Goal: Task Accomplishment & Management: Manage account settings

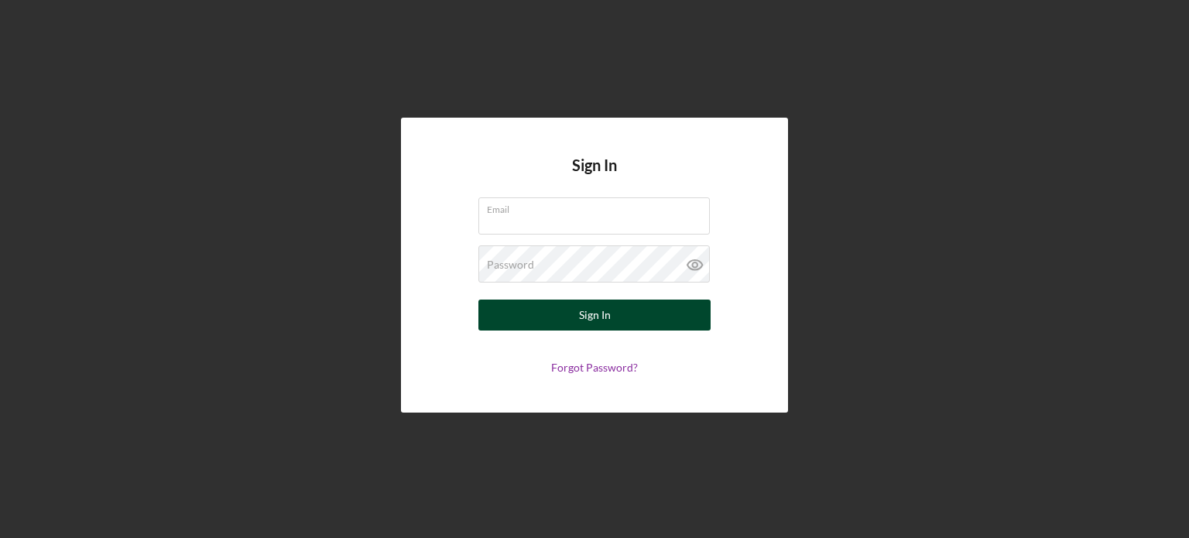
type input "[EMAIL_ADDRESS][DOMAIN_NAME]"
click at [632, 303] on button "Sign In" at bounding box center [594, 315] width 232 height 31
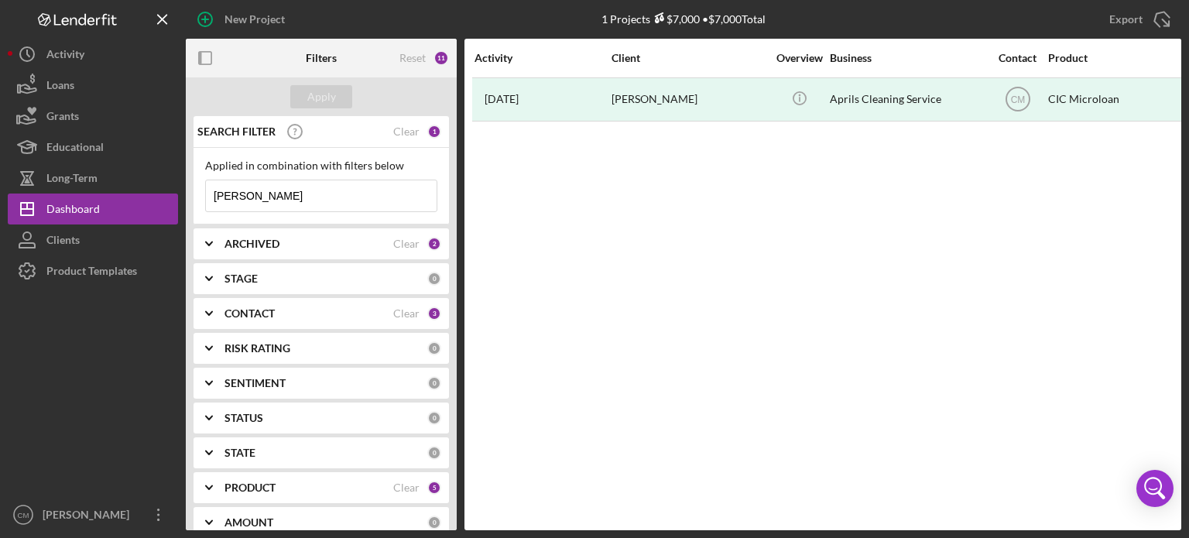
click at [313, 194] on input "[PERSON_NAME]" at bounding box center [321, 195] width 231 height 31
click at [314, 97] on div "Apply" at bounding box center [321, 96] width 29 height 23
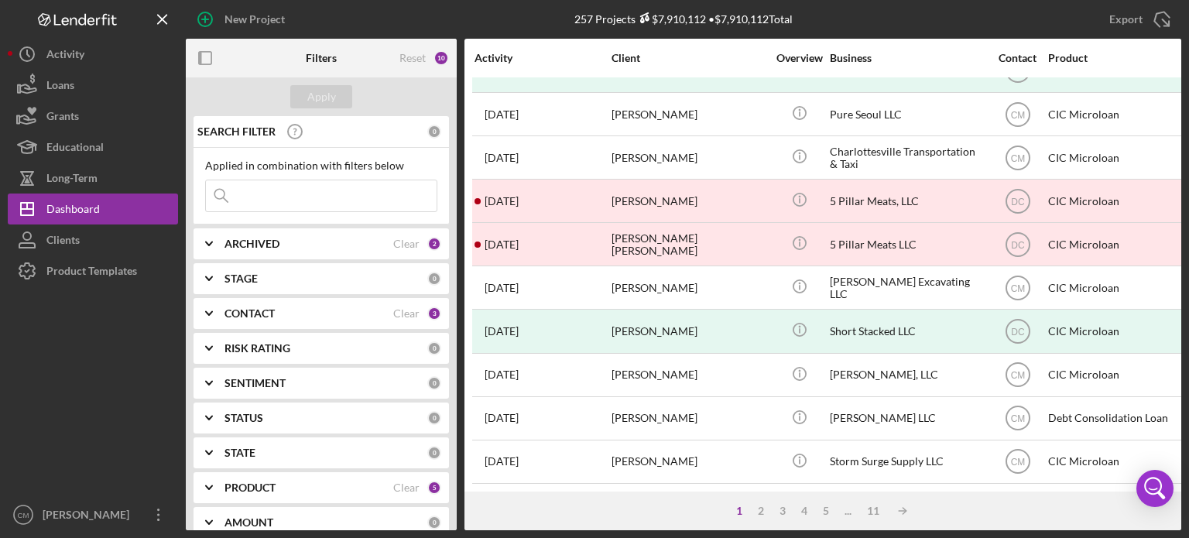
scroll to position [691, 0]
click at [760, 510] on div "2" at bounding box center [761, 511] width 22 height 12
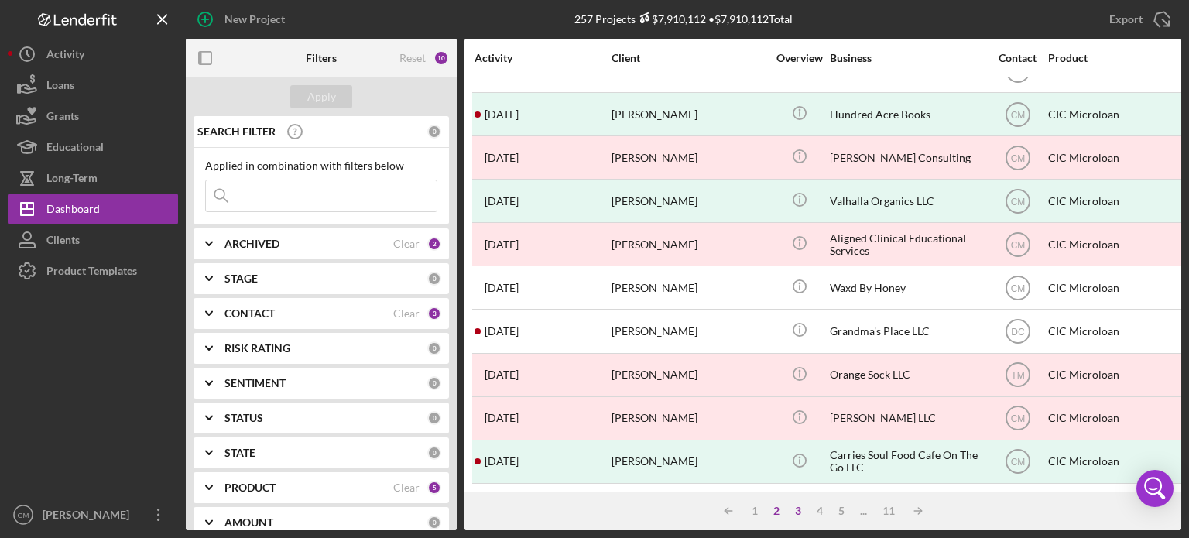
click at [797, 510] on div "3" at bounding box center [798, 511] width 22 height 12
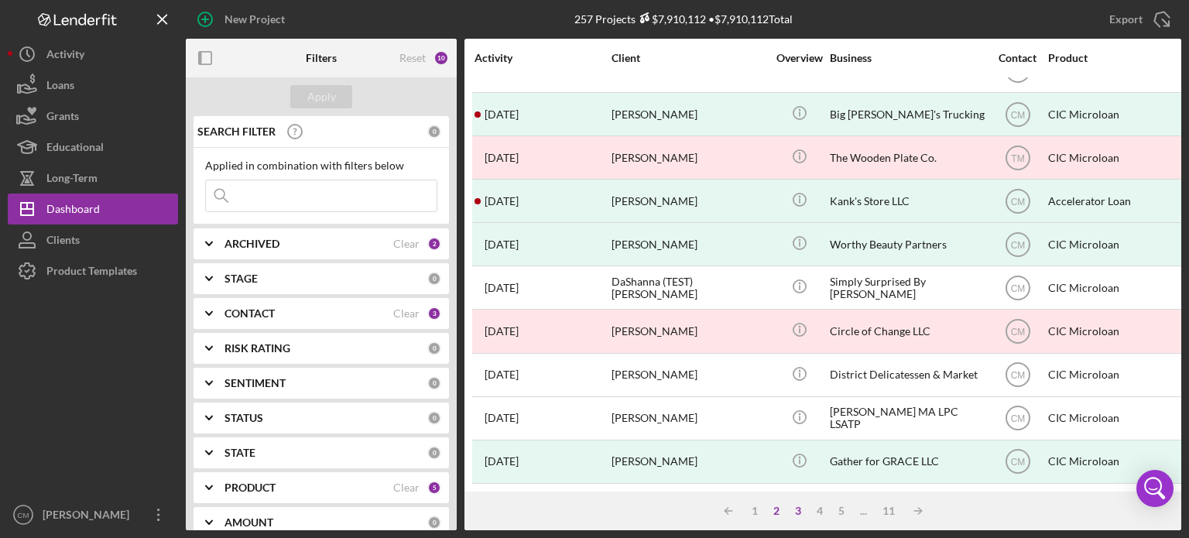
click at [774, 512] on div "2" at bounding box center [777, 511] width 22 height 12
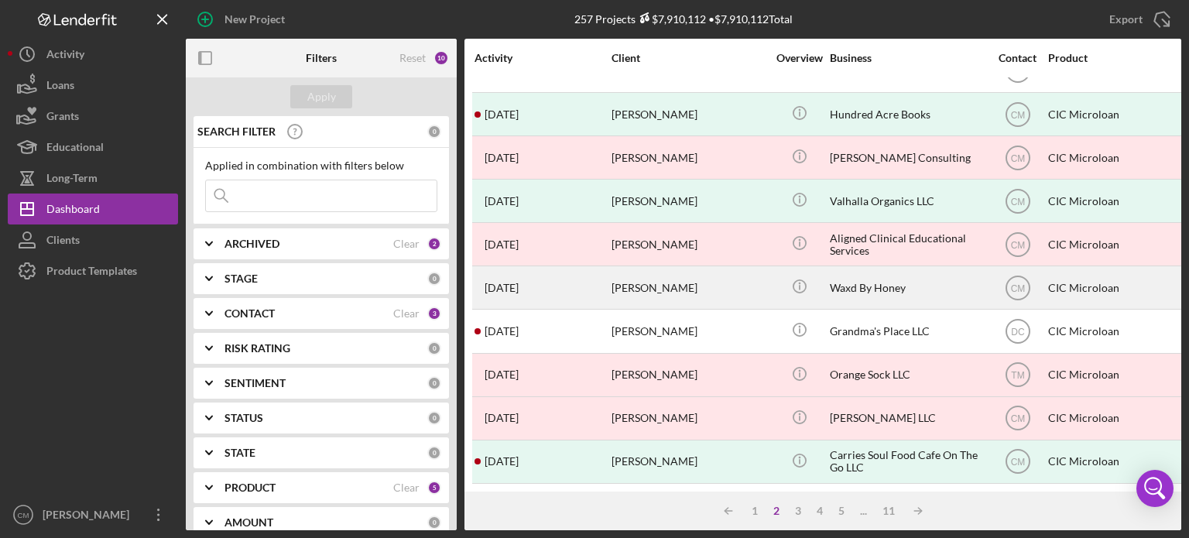
click at [554, 281] on div "[DATE] [PERSON_NAME]" at bounding box center [542, 287] width 135 height 41
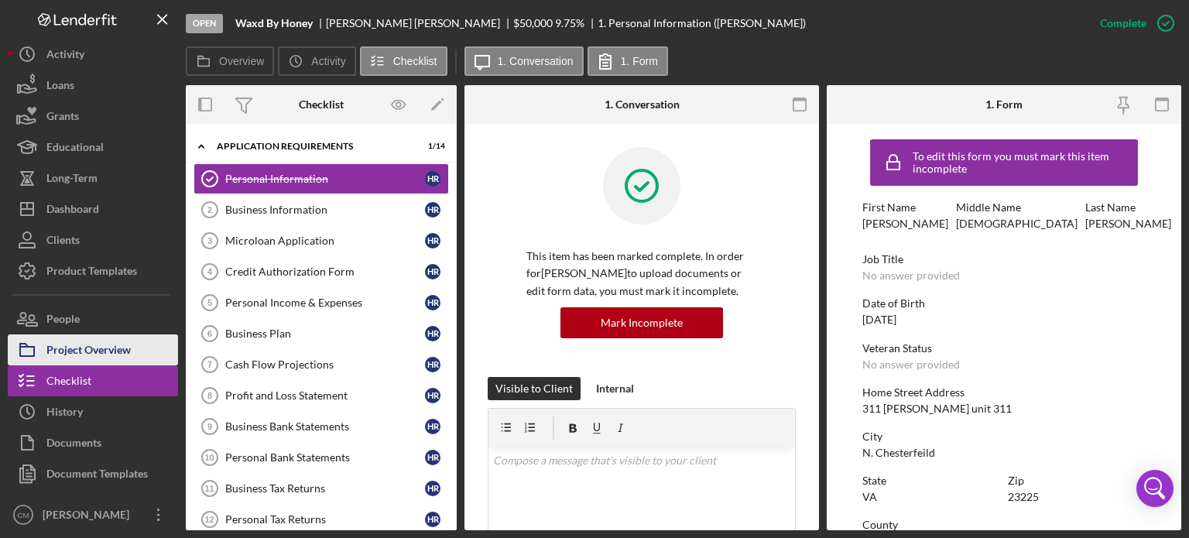
click at [136, 341] on button "Project Overview" at bounding box center [93, 349] width 170 height 31
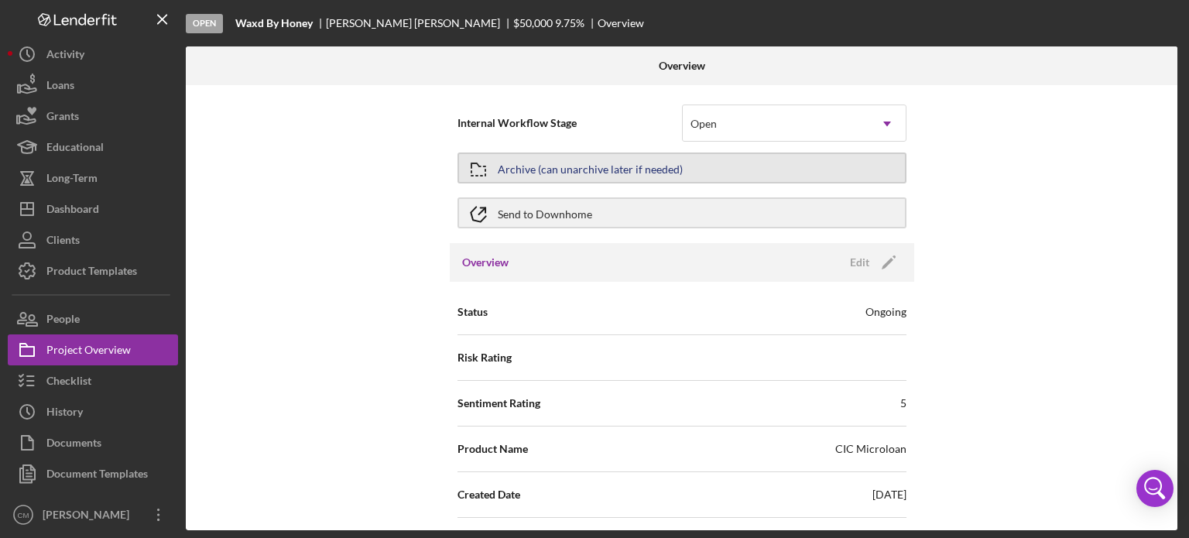
click at [570, 176] on div "Archive (can unarchive later if needed)" at bounding box center [590, 168] width 185 height 28
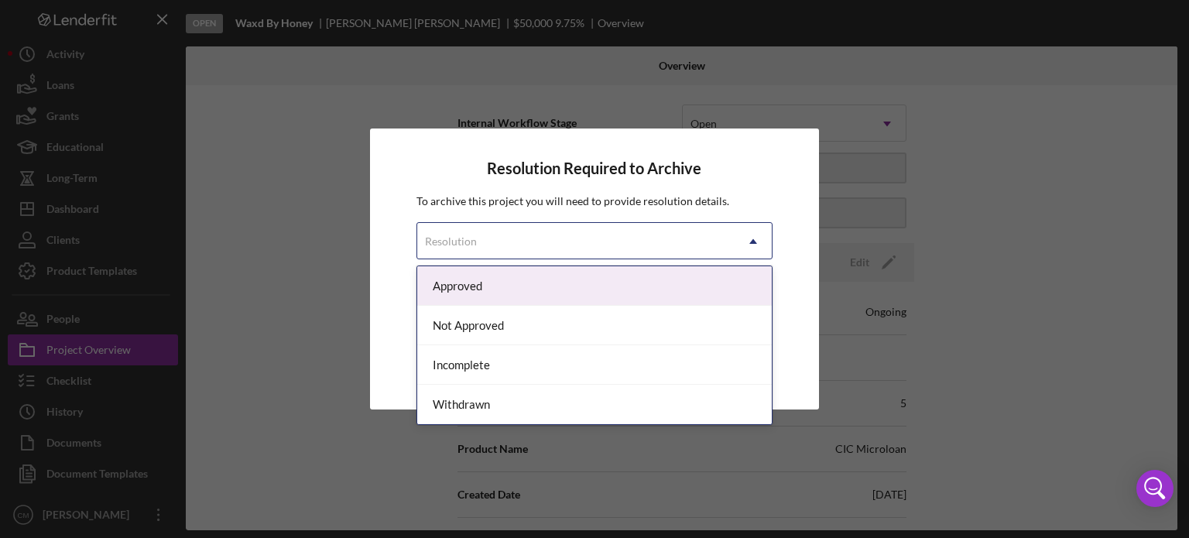
click at [700, 238] on div "Resolution" at bounding box center [576, 242] width 318 height 36
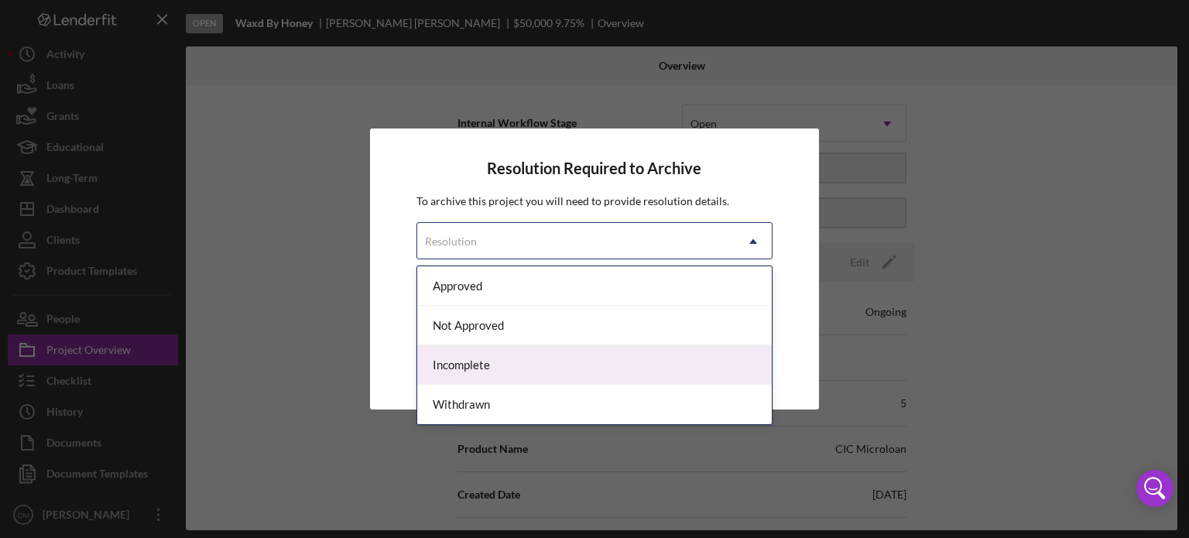
click at [491, 368] on div "Incomplete" at bounding box center [594, 364] width 355 height 39
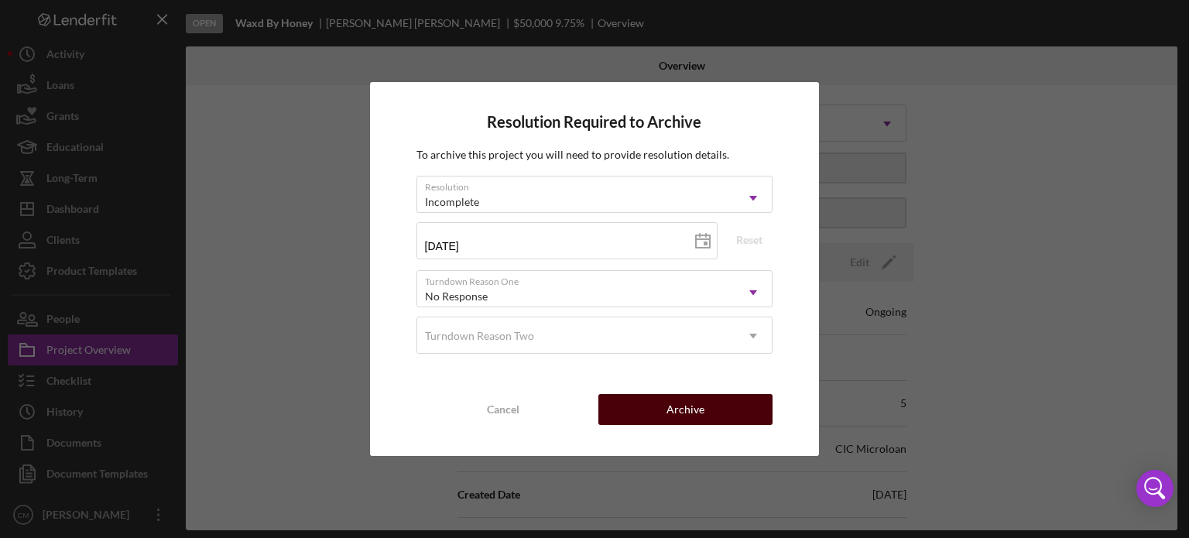
click at [673, 394] on div "Cancel Archive" at bounding box center [595, 409] width 357 height 31
click at [678, 405] on div "Archive" at bounding box center [686, 409] width 38 height 31
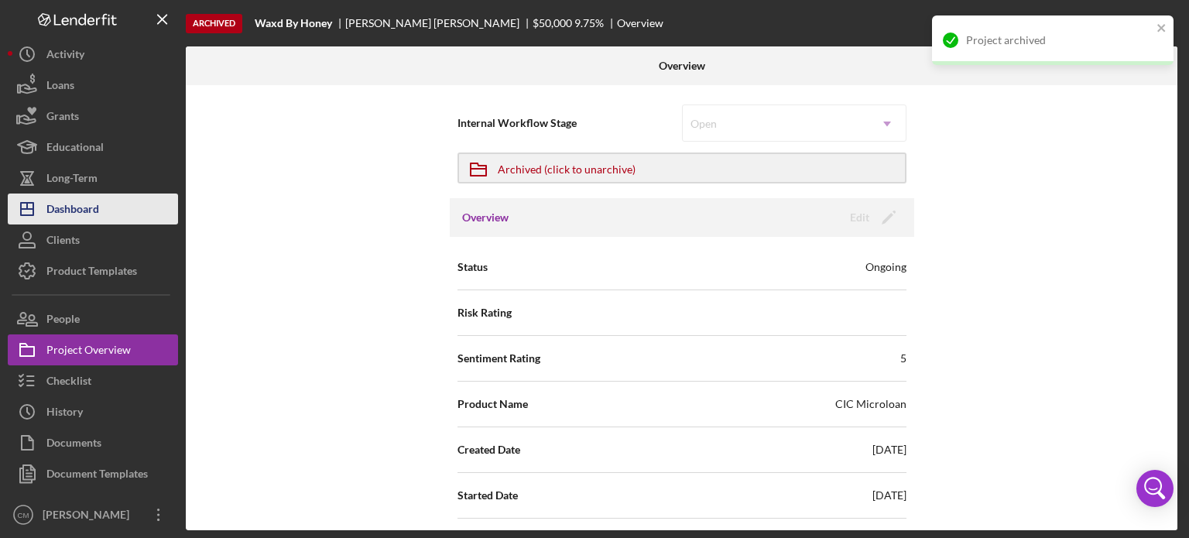
click at [115, 203] on button "Icon/Dashboard Dashboard" at bounding box center [93, 209] width 170 height 31
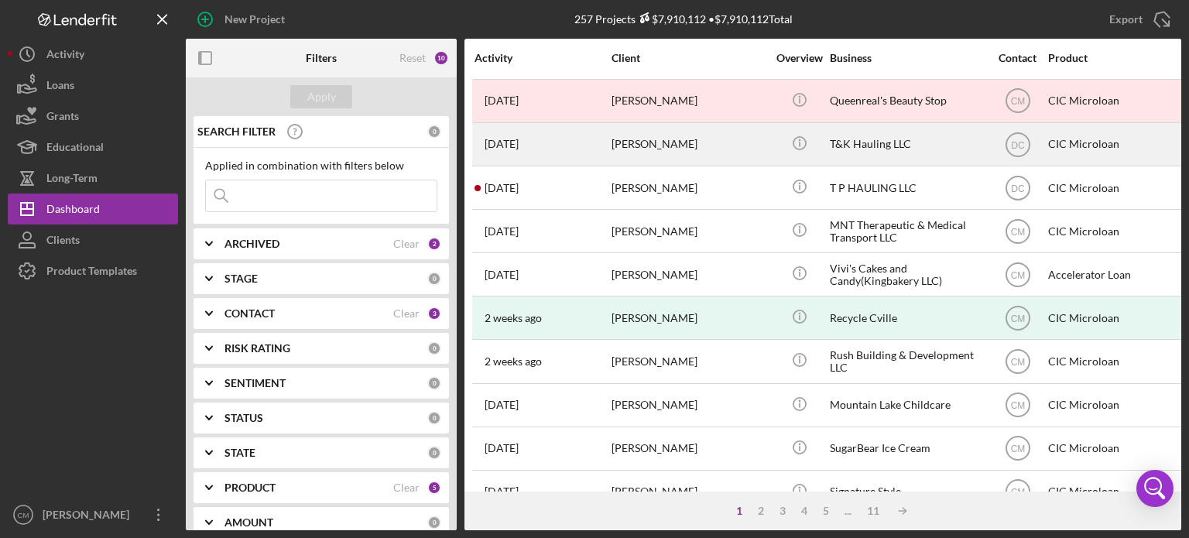
scroll to position [183, 0]
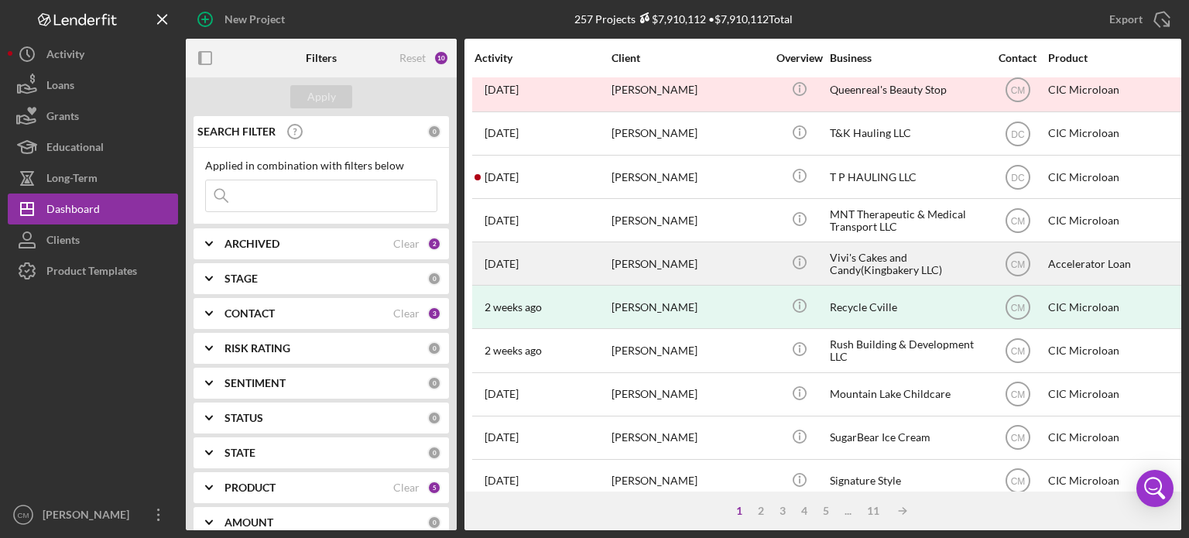
click at [892, 271] on div "Vivi's Cakes and Candy(Kingbakery LLC)" at bounding box center [907, 263] width 155 height 41
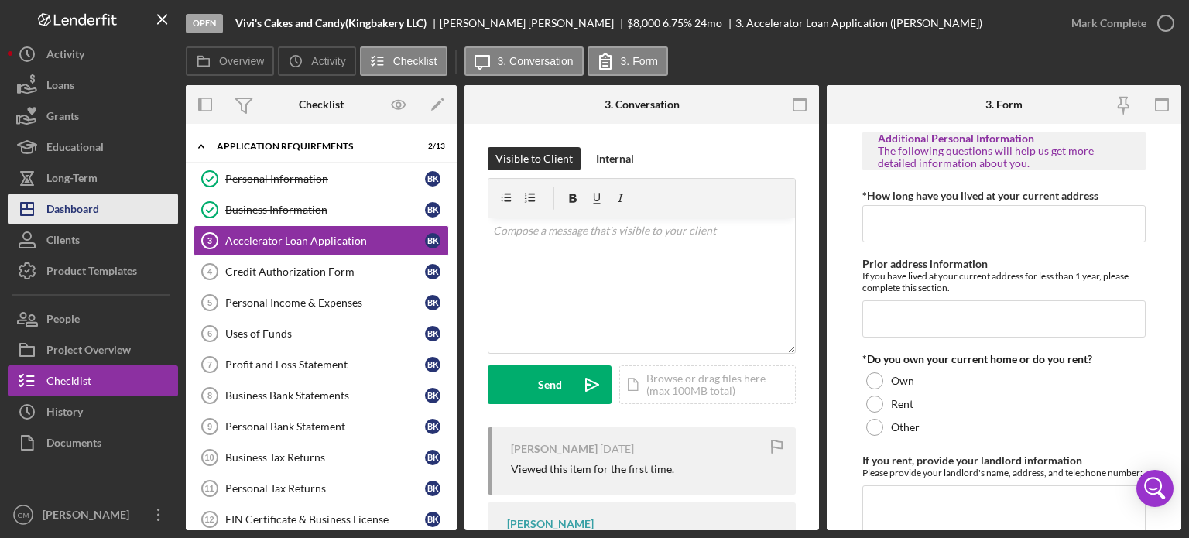
click at [91, 208] on div "Dashboard" at bounding box center [72, 211] width 53 height 35
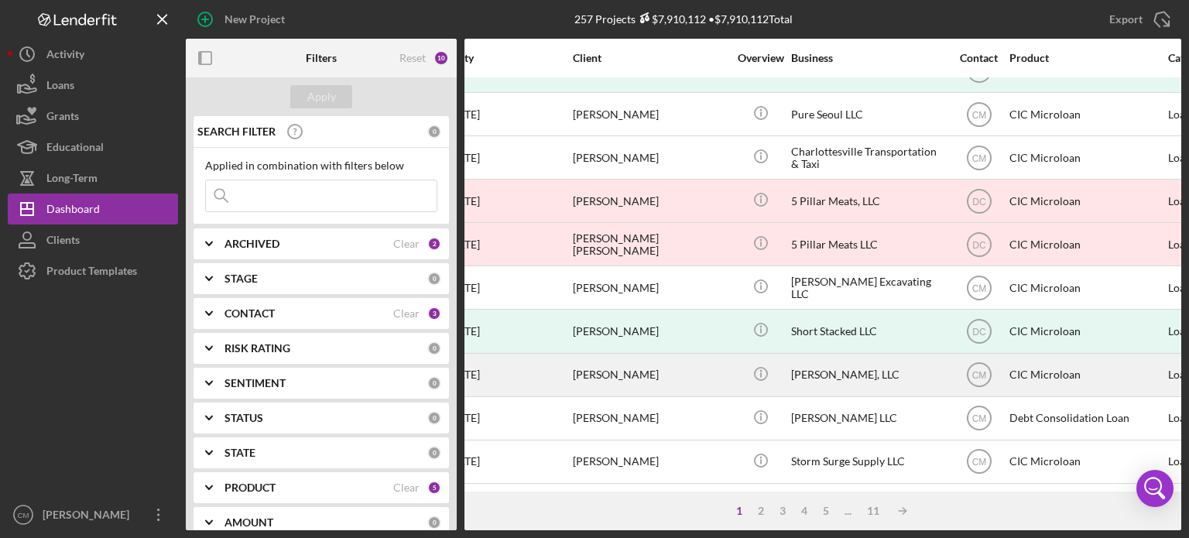
scroll to position [691, 0]
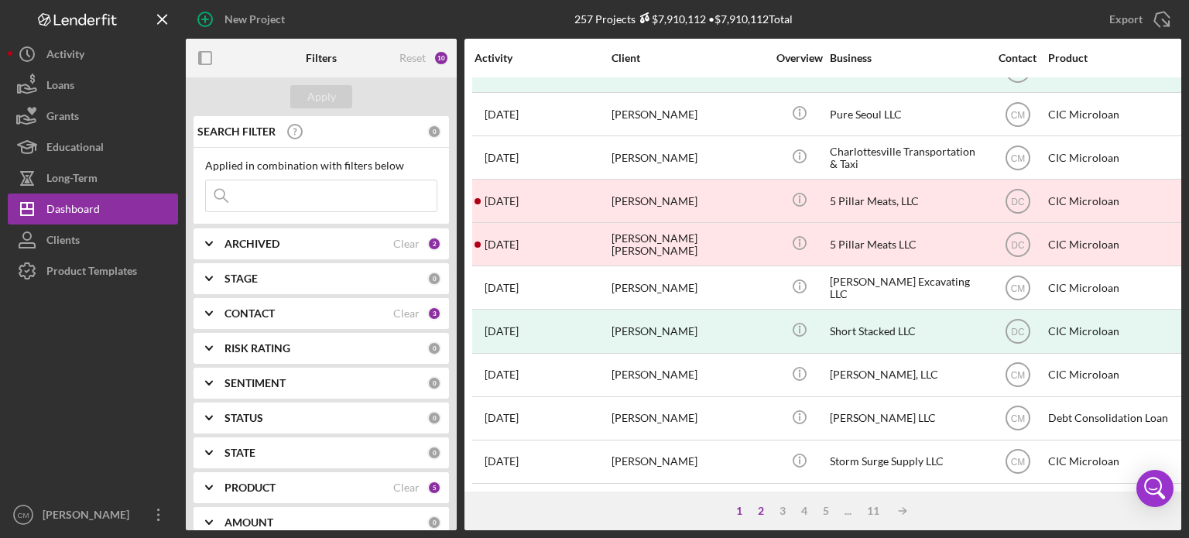
click at [761, 512] on div "2" at bounding box center [761, 511] width 22 height 12
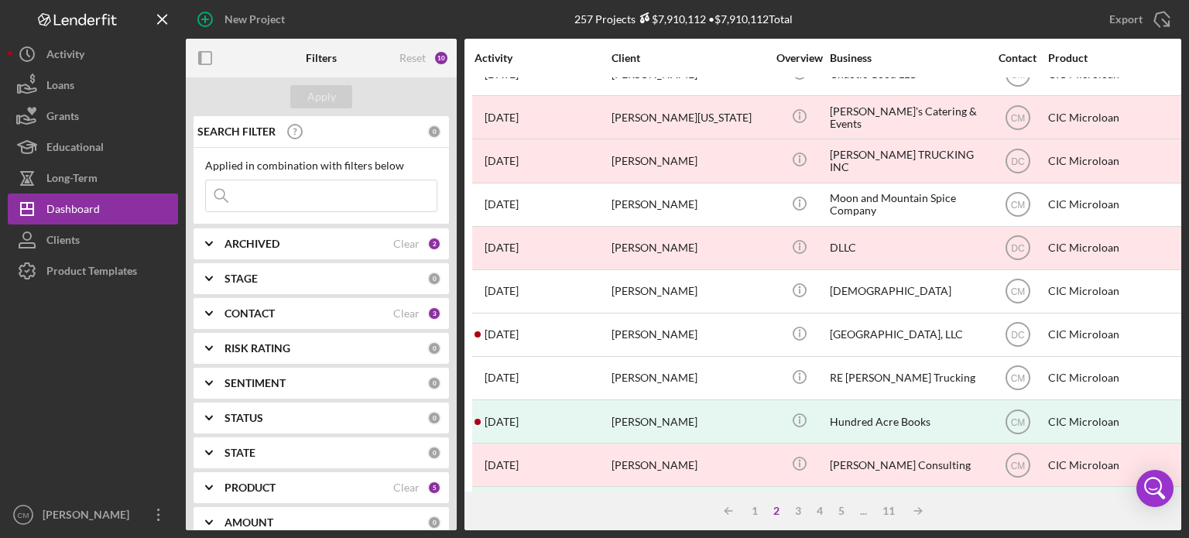
scroll to position [365, 0]
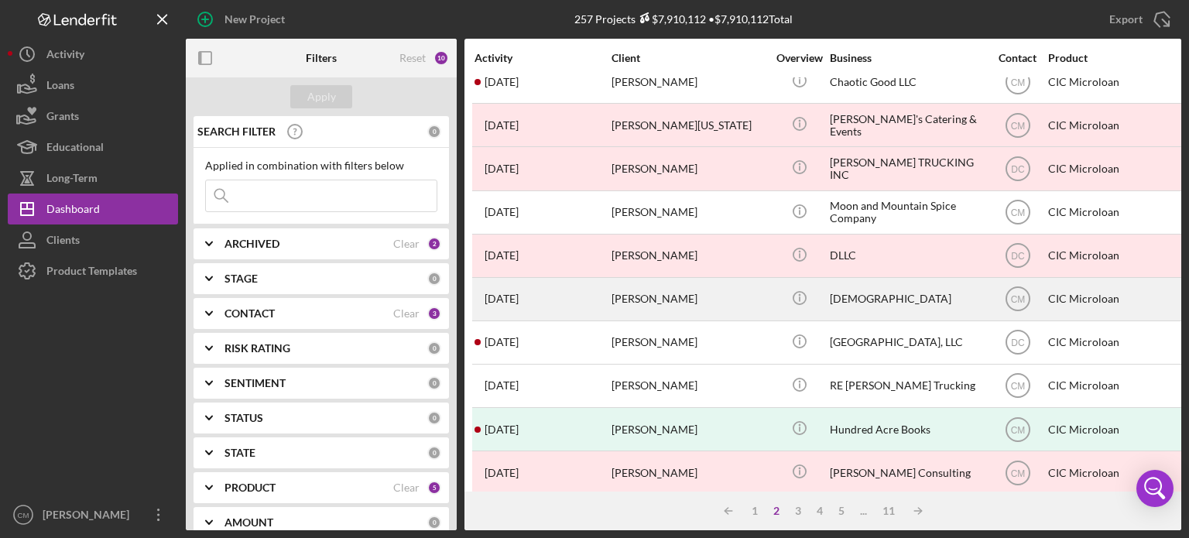
click at [861, 303] on div "[DEMOGRAPHIC_DATA]" at bounding box center [907, 299] width 155 height 41
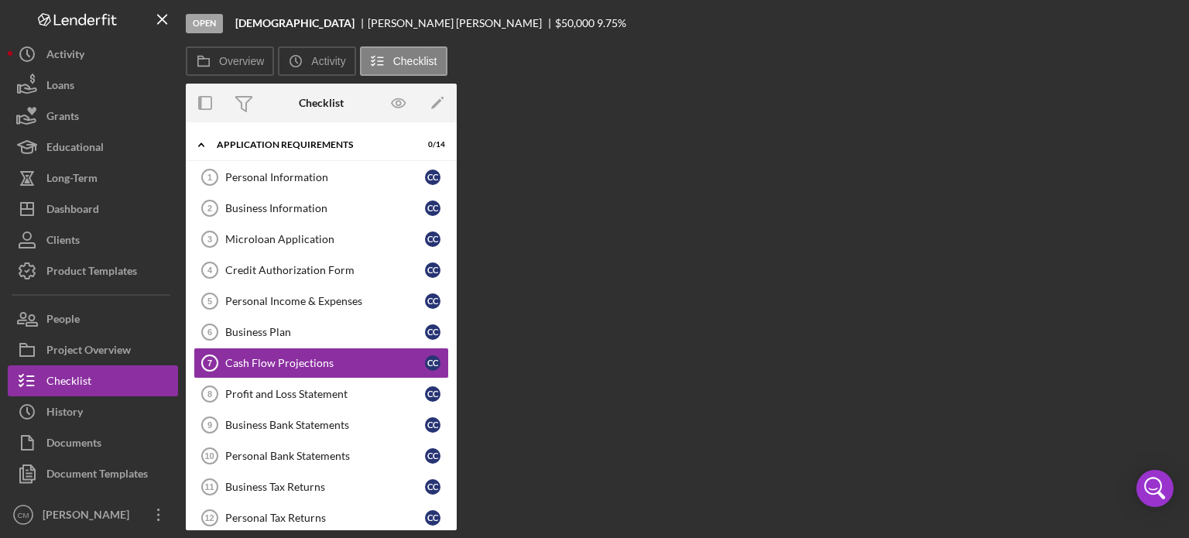
scroll to position [34, 0]
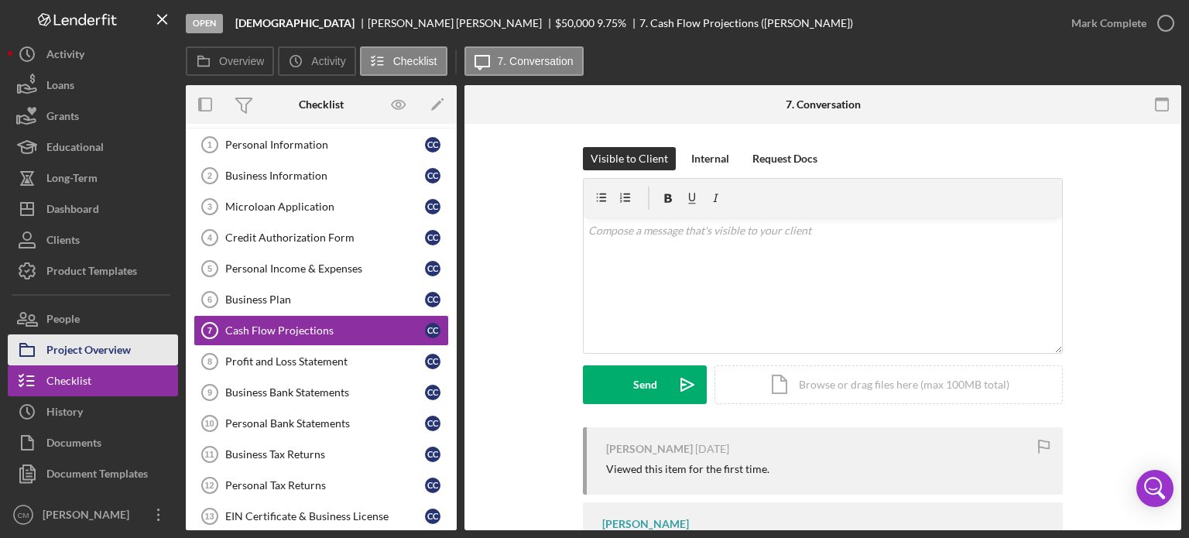
click at [108, 343] on div "Project Overview" at bounding box center [88, 351] width 84 height 35
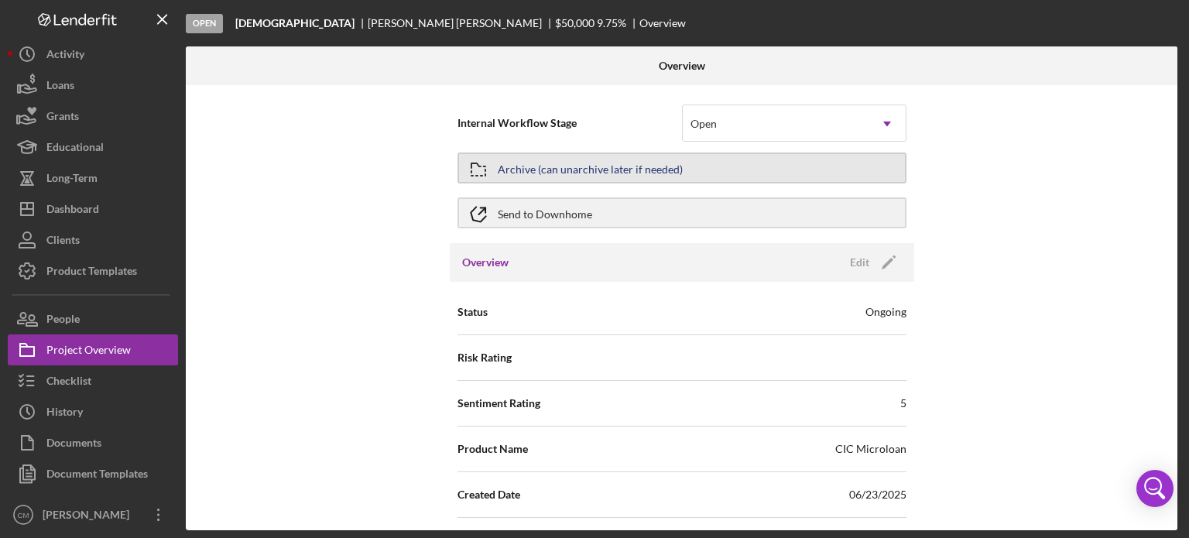
click at [610, 174] on div "Archive (can unarchive later if needed)" at bounding box center [590, 168] width 185 height 28
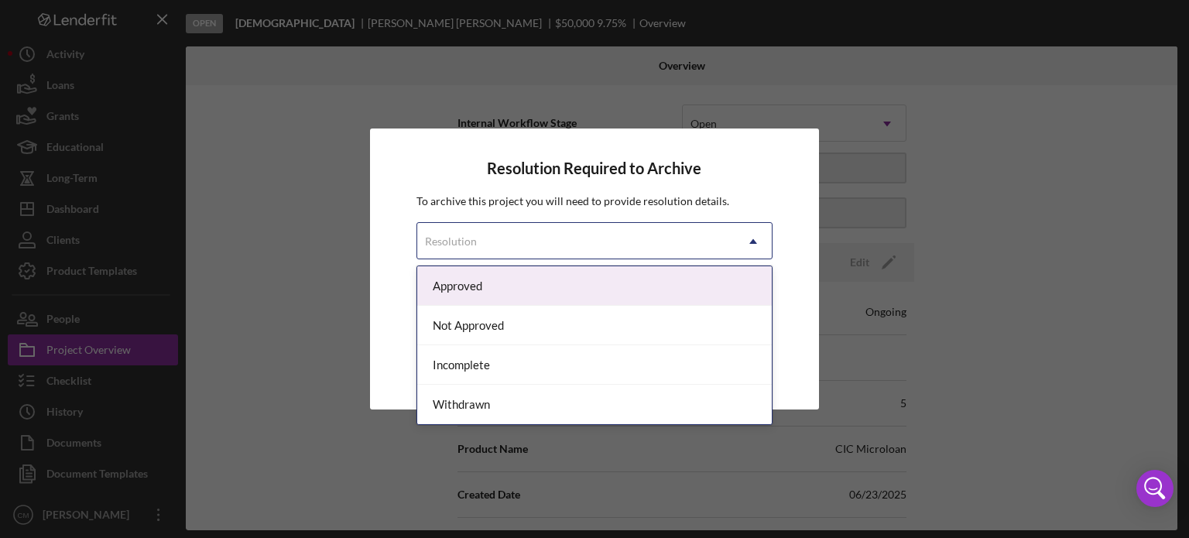
click at [622, 238] on div "Resolution" at bounding box center [576, 242] width 318 height 36
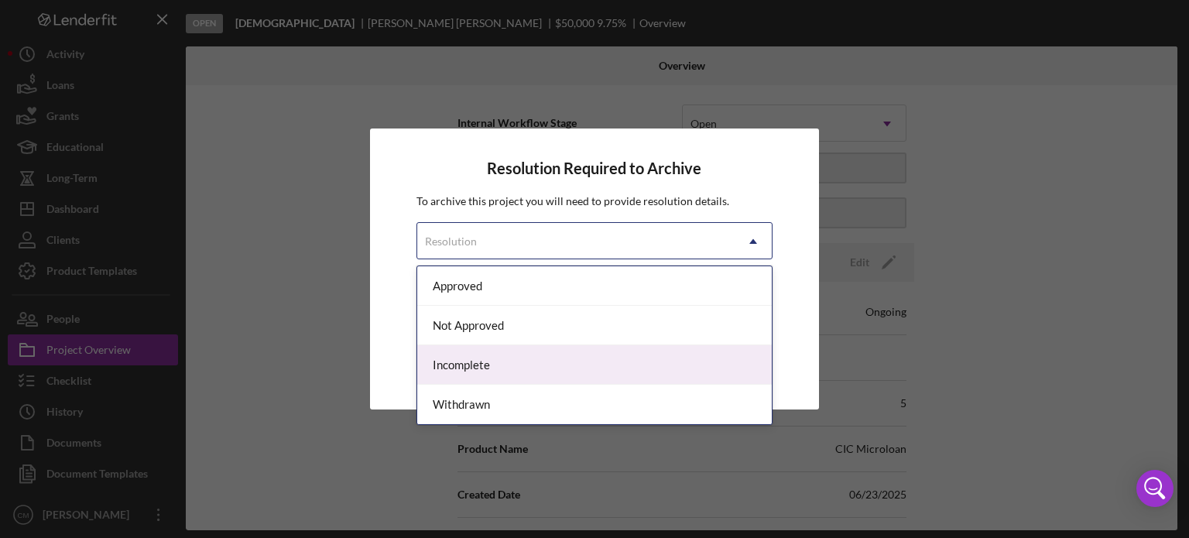
click at [570, 367] on div "Incomplete" at bounding box center [594, 364] width 355 height 39
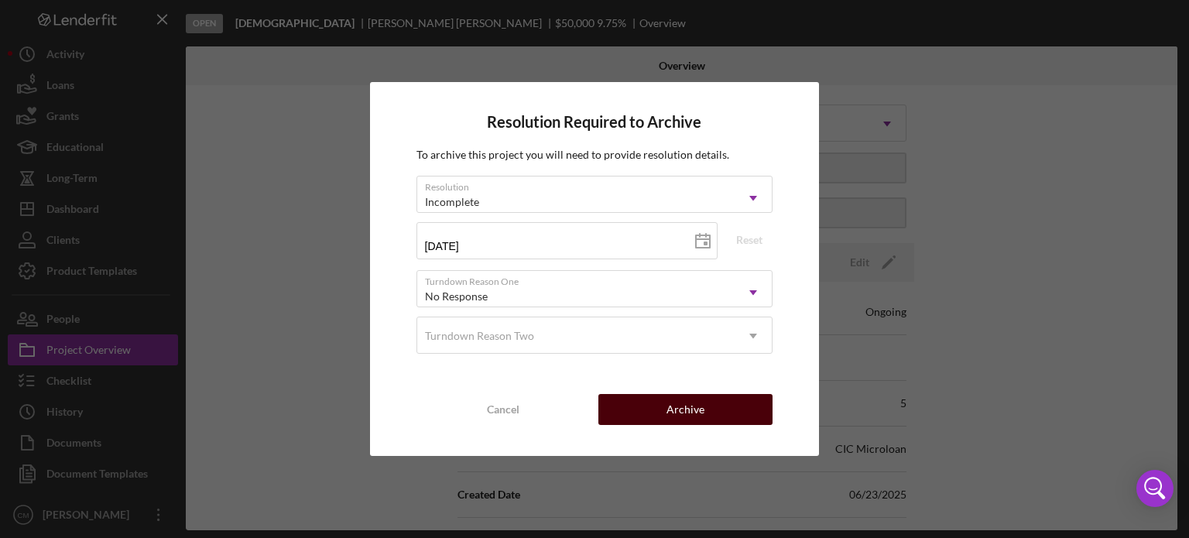
click at [662, 415] on button "Archive" at bounding box center [686, 409] width 174 height 31
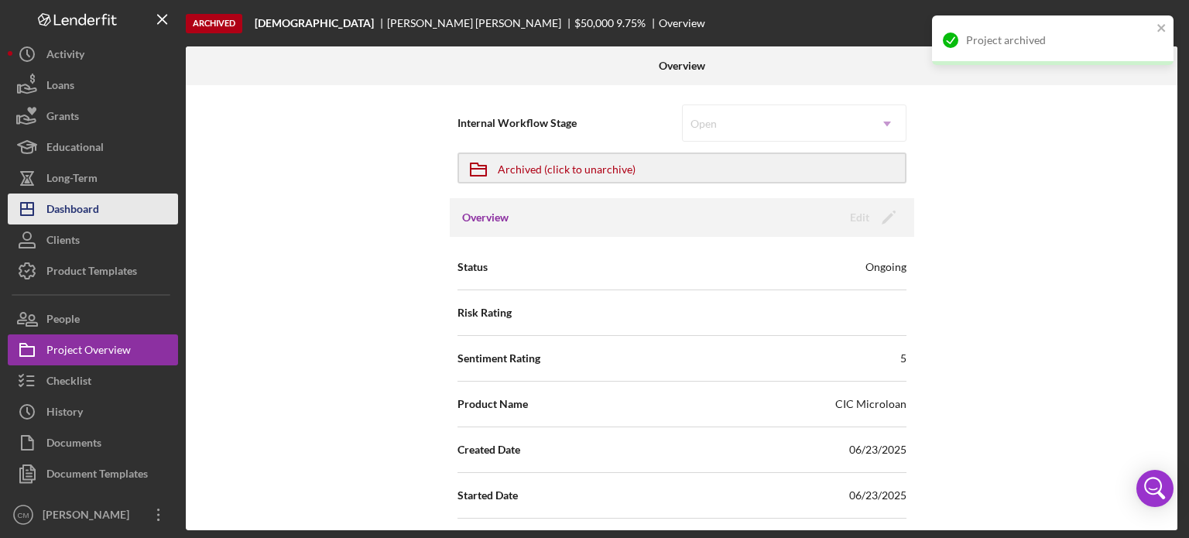
click at [90, 212] on div "Dashboard" at bounding box center [72, 211] width 53 height 35
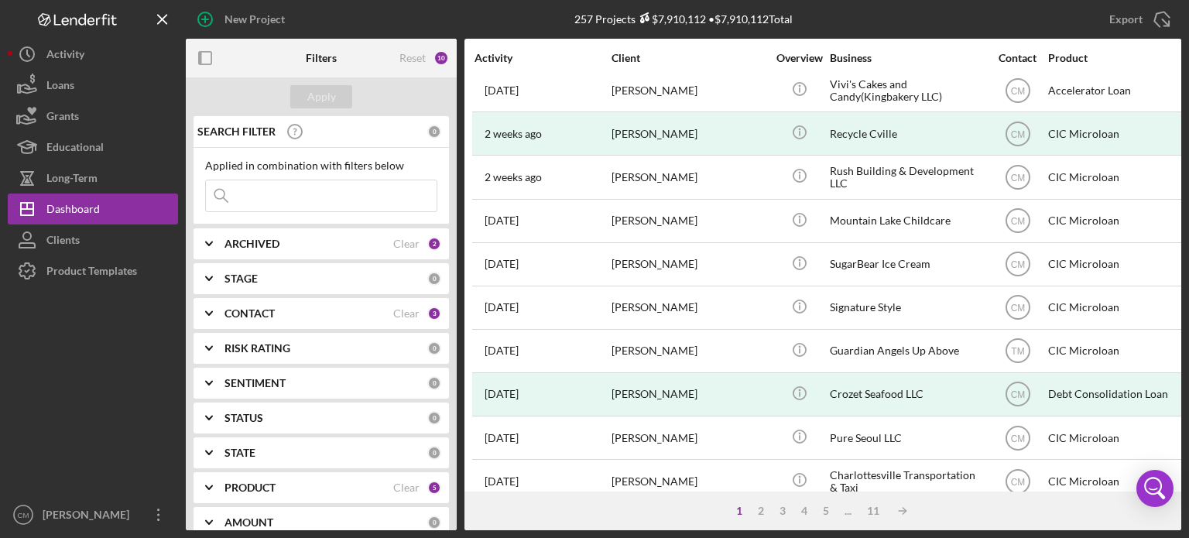
scroll to position [358, 0]
click at [319, 204] on input at bounding box center [321, 195] width 231 height 31
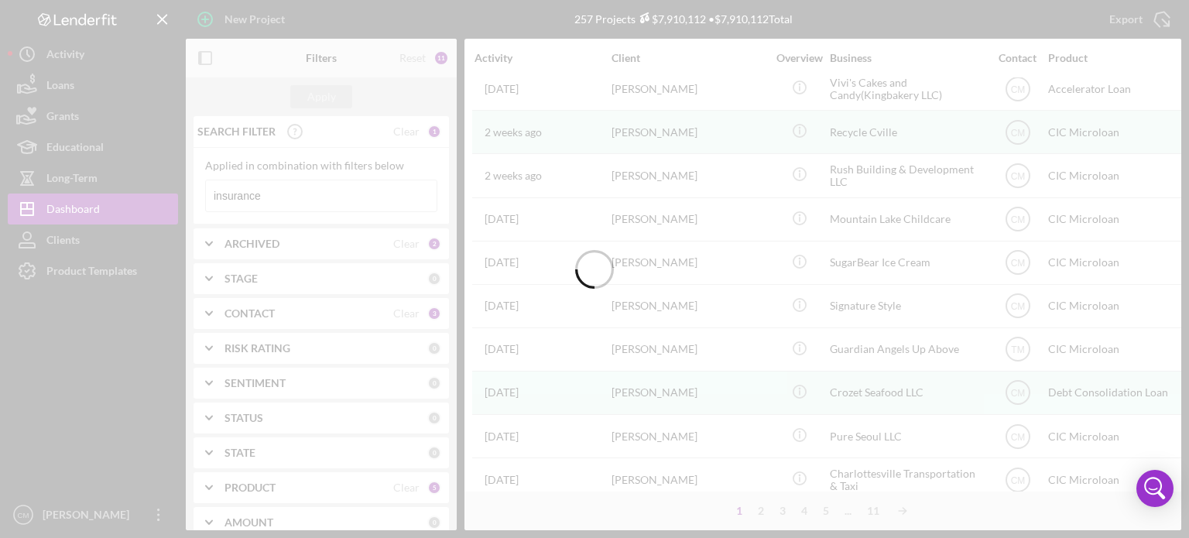
scroll to position [0, 0]
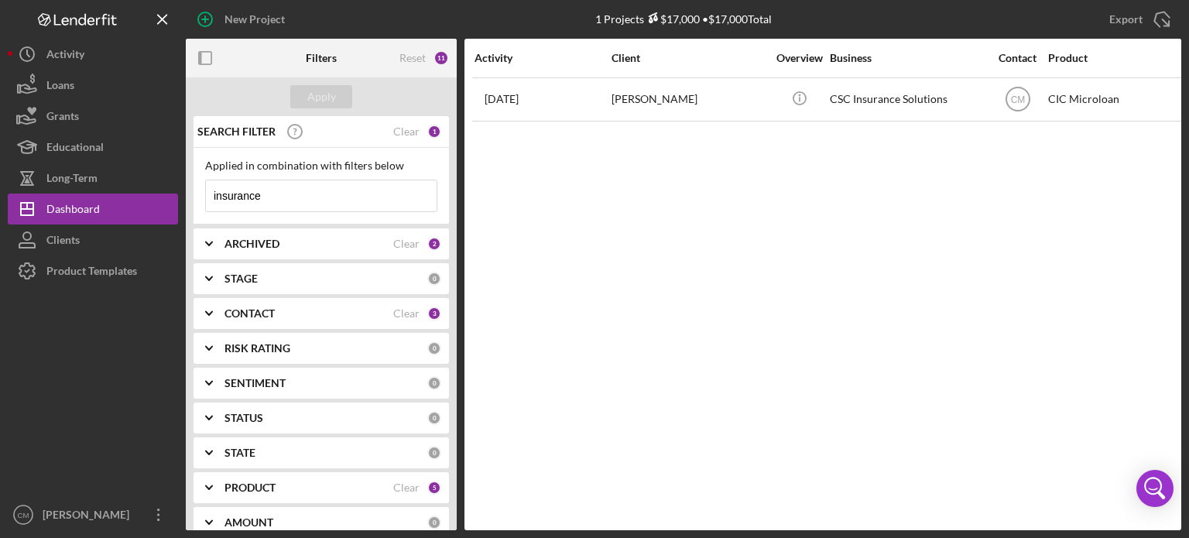
click at [326, 189] on input "insurance" at bounding box center [321, 195] width 231 height 31
type input "crozet seafood"
click at [326, 93] on div "Apply" at bounding box center [321, 96] width 29 height 23
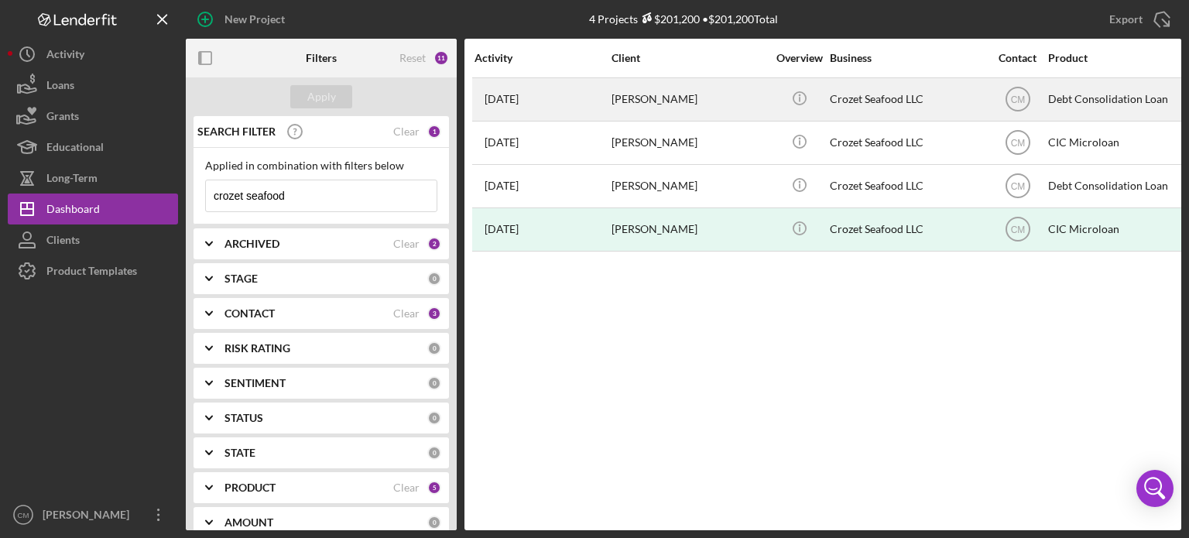
click at [749, 114] on div "[PERSON_NAME]" at bounding box center [689, 99] width 155 height 41
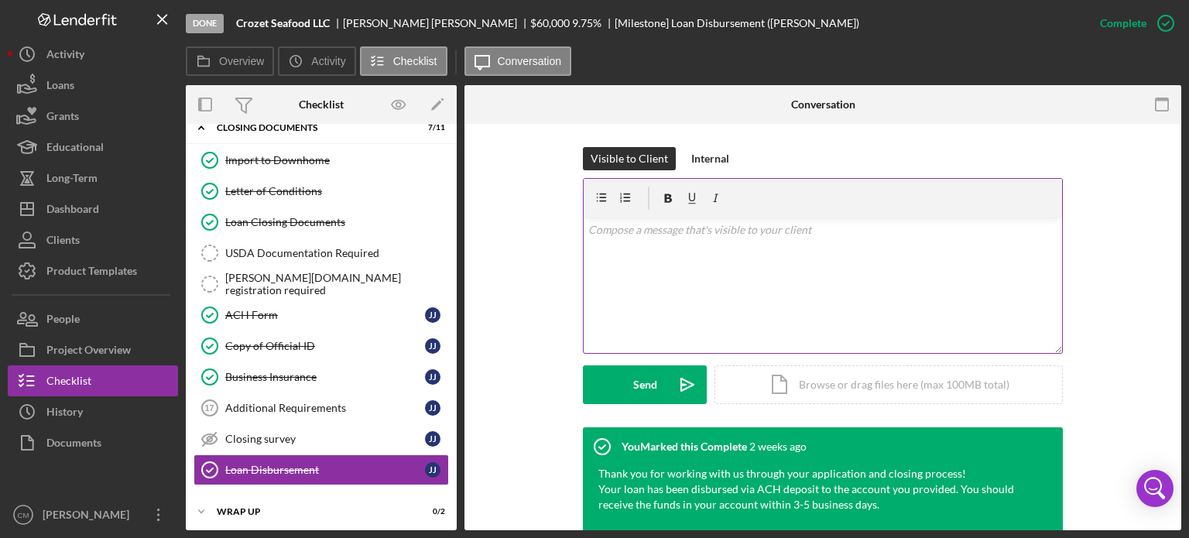
scroll to position [213, 0]
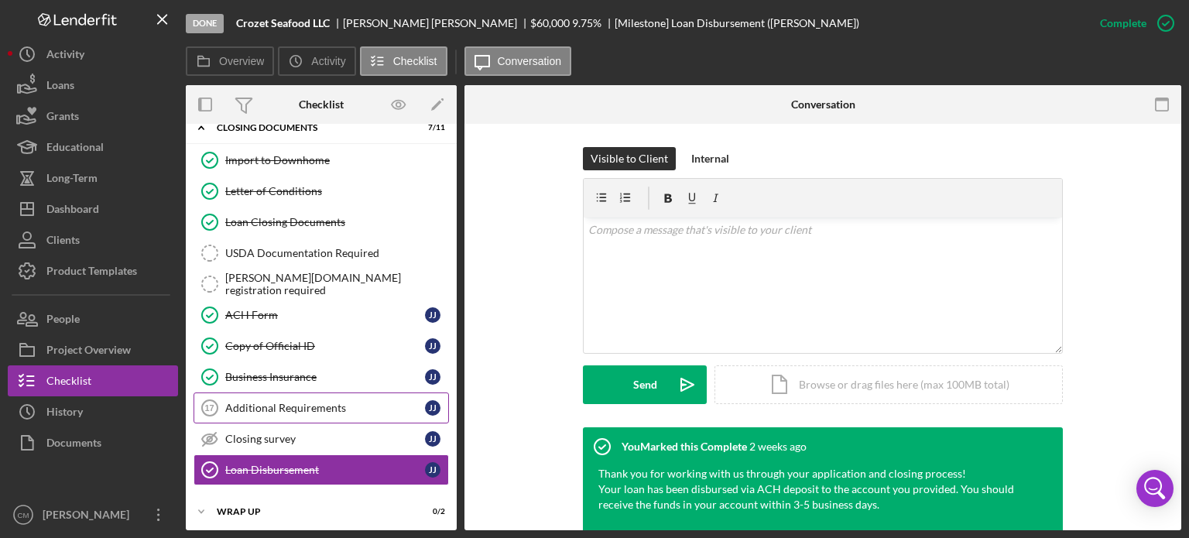
click at [300, 405] on div "Additional Requirements" at bounding box center [325, 408] width 200 height 12
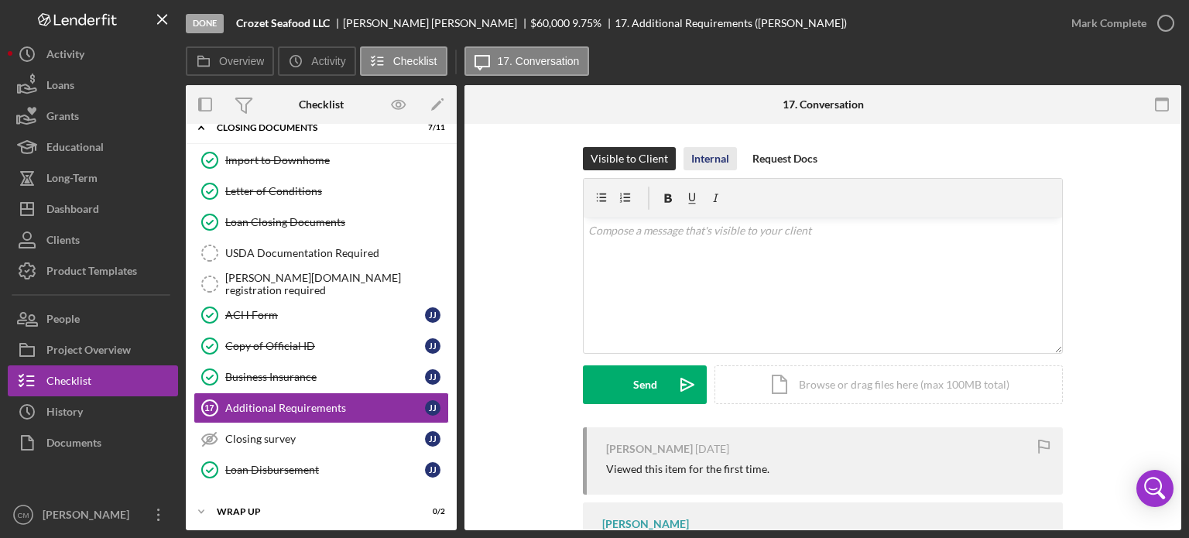
click at [701, 166] on div "Internal" at bounding box center [710, 158] width 38 height 23
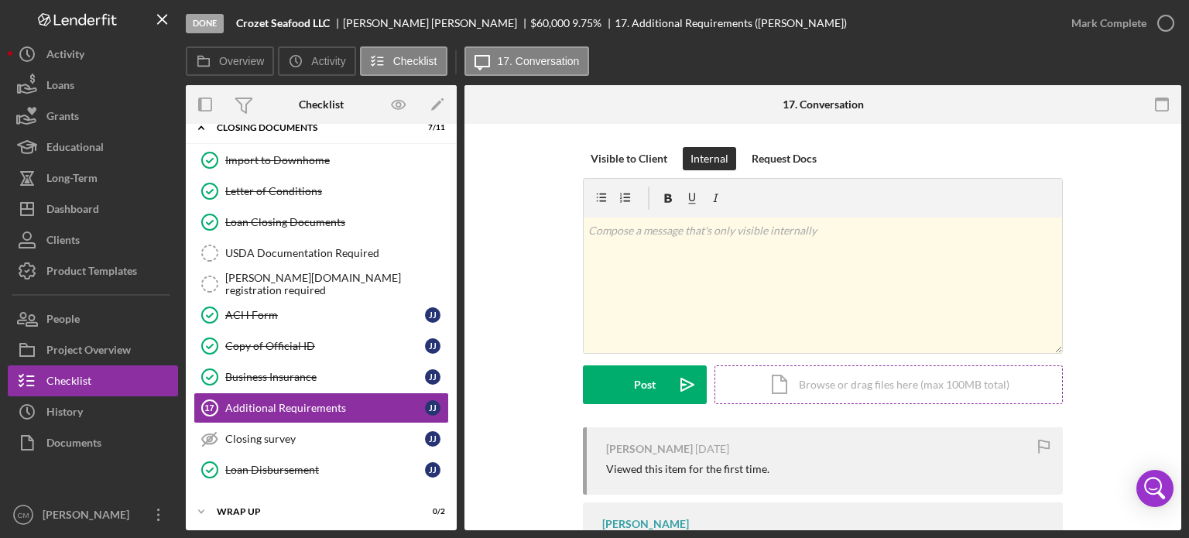
click at [791, 388] on div "Icon/Document Browse or drag files here (max 100MB total) Tap to choose files o…" at bounding box center [889, 384] width 348 height 39
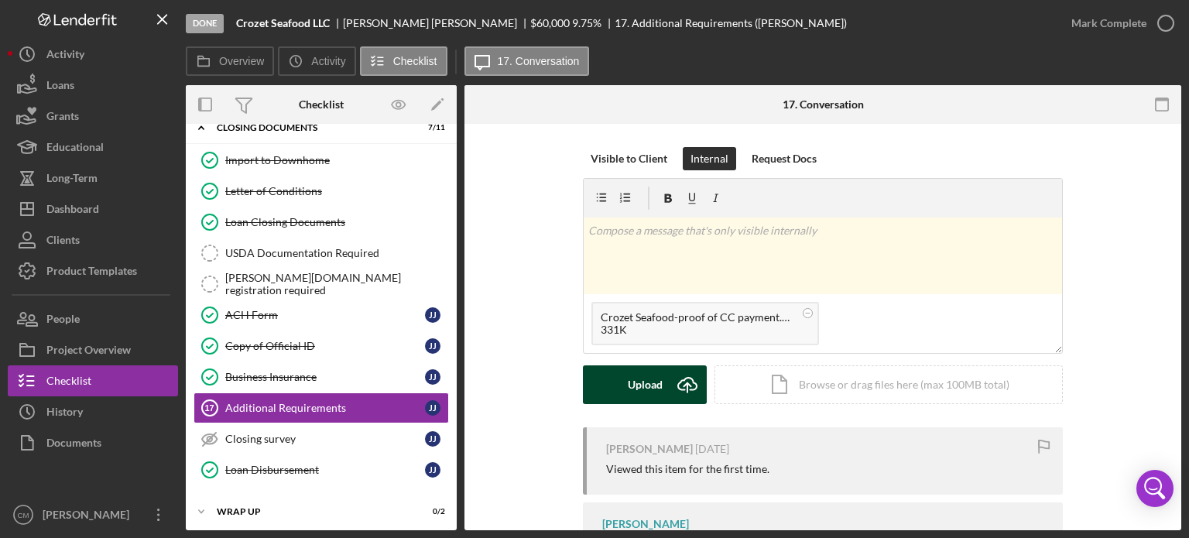
click at [652, 389] on div "Upload" at bounding box center [645, 384] width 35 height 39
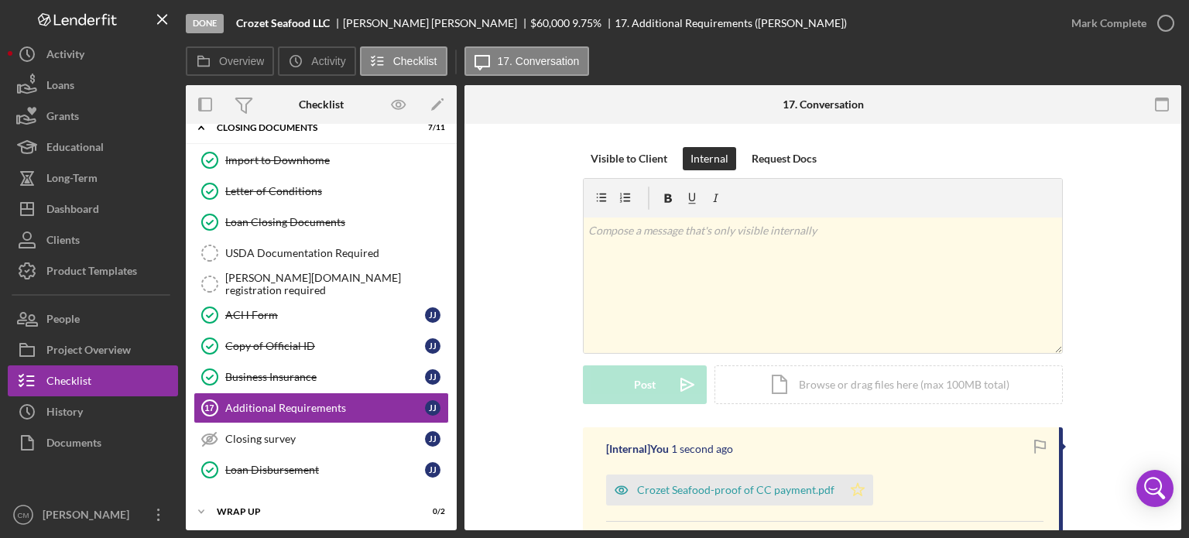
click at [852, 490] on icon "Icon/Star" at bounding box center [857, 490] width 31 height 31
click at [1164, 30] on circle "button" at bounding box center [1165, 22] width 15 height 15
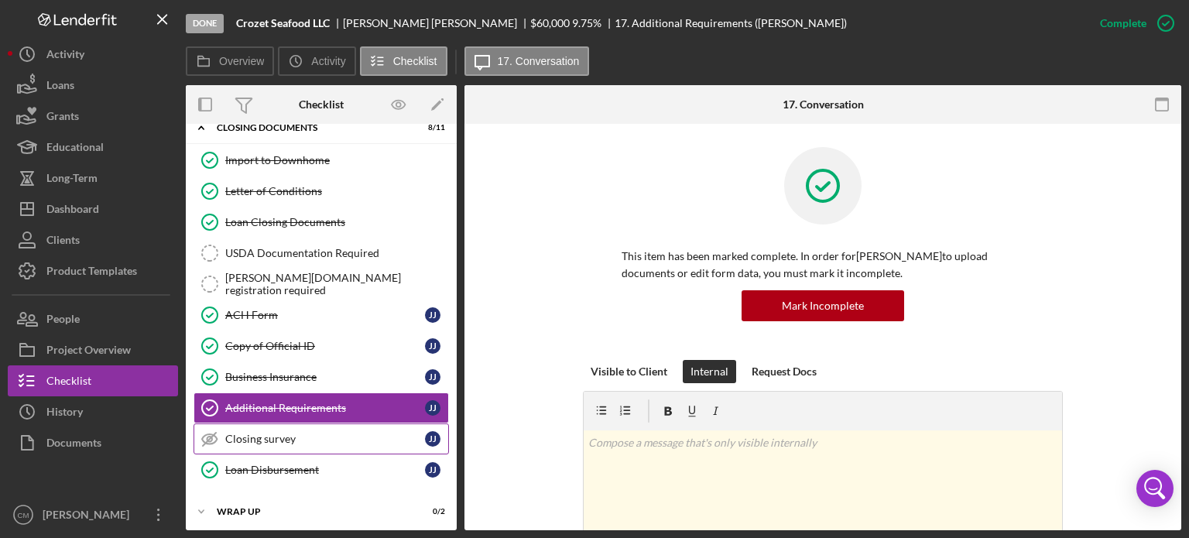
scroll to position [90, 0]
